Goal: Transaction & Acquisition: Purchase product/service

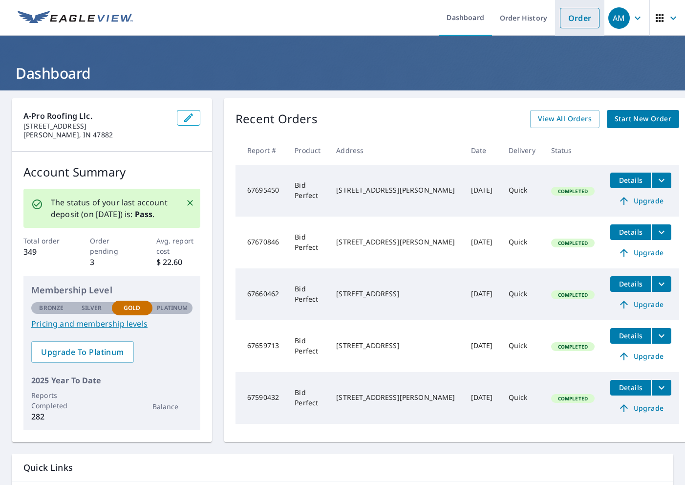
click at [564, 24] on link "Order" at bounding box center [580, 18] width 40 height 21
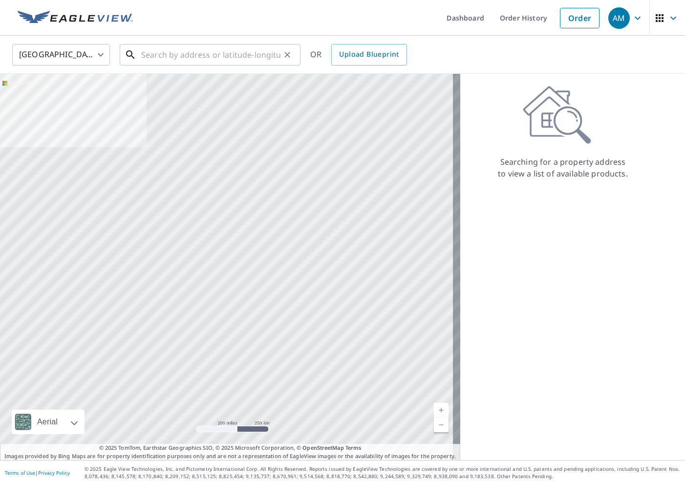
click at [207, 56] on input "text" at bounding box center [210, 54] width 139 height 27
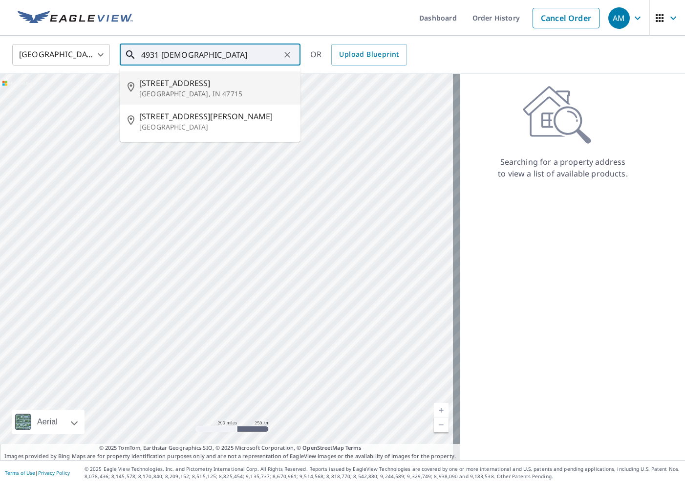
click at [177, 78] on span "[STREET_ADDRESS]" at bounding box center [216, 83] width 154 height 12
type input "[STREET_ADDRESS][DEMOGRAPHIC_DATA]"
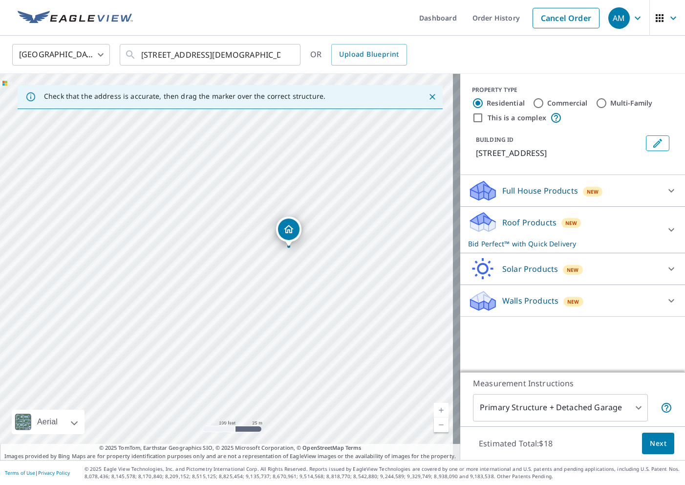
drag, startPoint x: 289, startPoint y: 262, endPoint x: 279, endPoint y: 298, distance: 37.5
click at [279, 298] on div "[STREET_ADDRESS][DEMOGRAPHIC_DATA]" at bounding box center [230, 267] width 461 height 386
drag, startPoint x: 297, startPoint y: 215, endPoint x: 293, endPoint y: 245, distance: 30.6
click at [293, 245] on div "[STREET_ADDRESS][DEMOGRAPHIC_DATA]" at bounding box center [230, 267] width 461 height 386
click at [650, 442] on span "Next" at bounding box center [658, 444] width 17 height 12
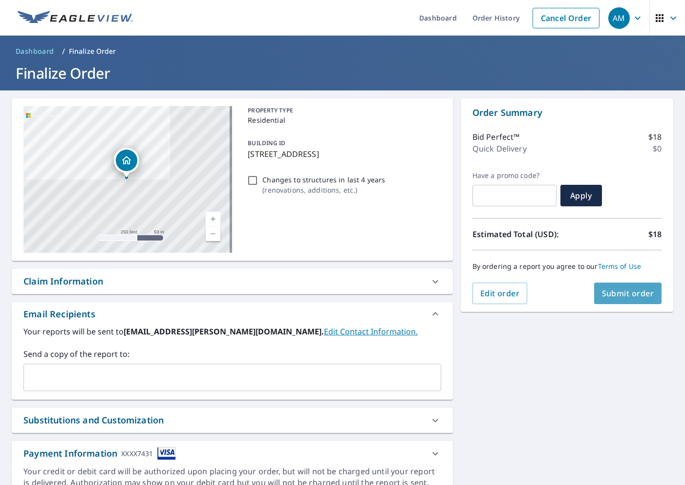
click at [625, 298] on span "Submit order" at bounding box center [628, 293] width 52 height 11
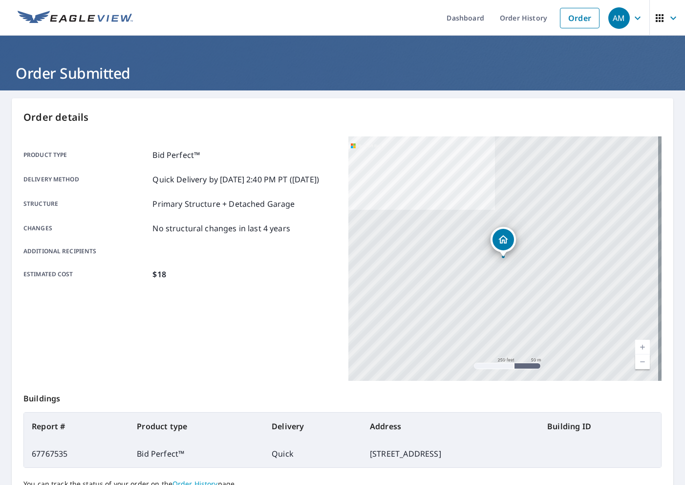
scroll to position [90, 0]
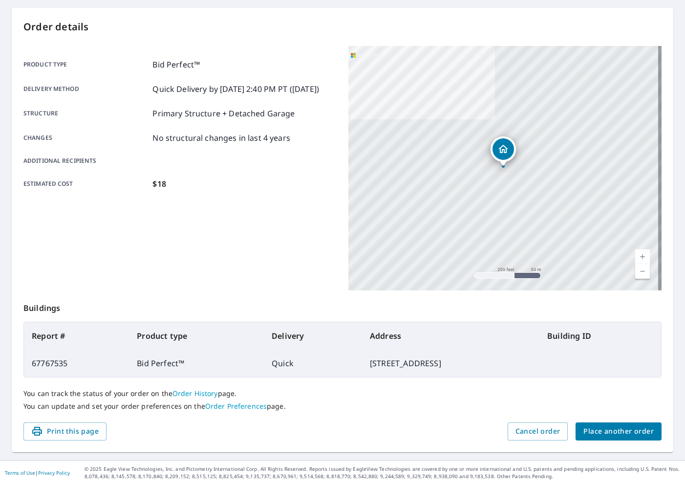
click at [593, 437] on span "Place another order" at bounding box center [619, 431] width 70 height 12
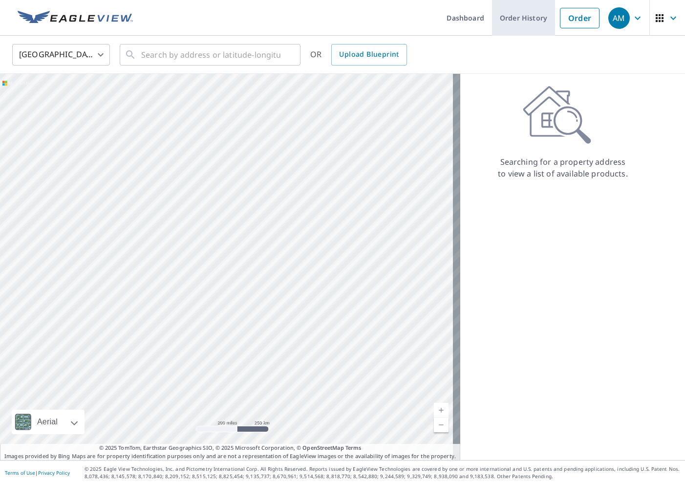
click at [500, 22] on link "Order History" at bounding box center [523, 18] width 63 height 36
